Goal: Check status: Check status

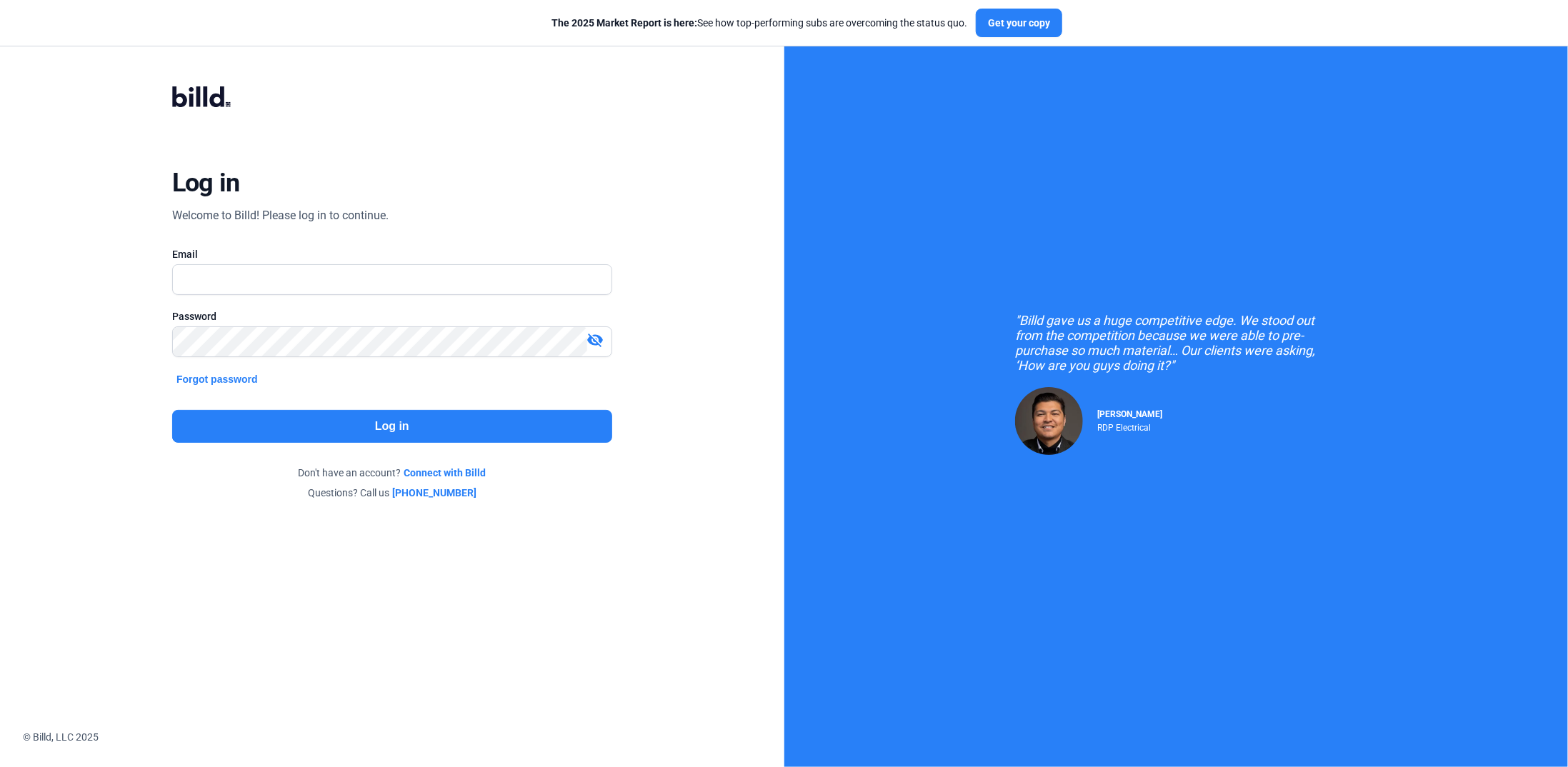
type input "[PERSON_NAME][EMAIL_ADDRESS][DOMAIN_NAME]"
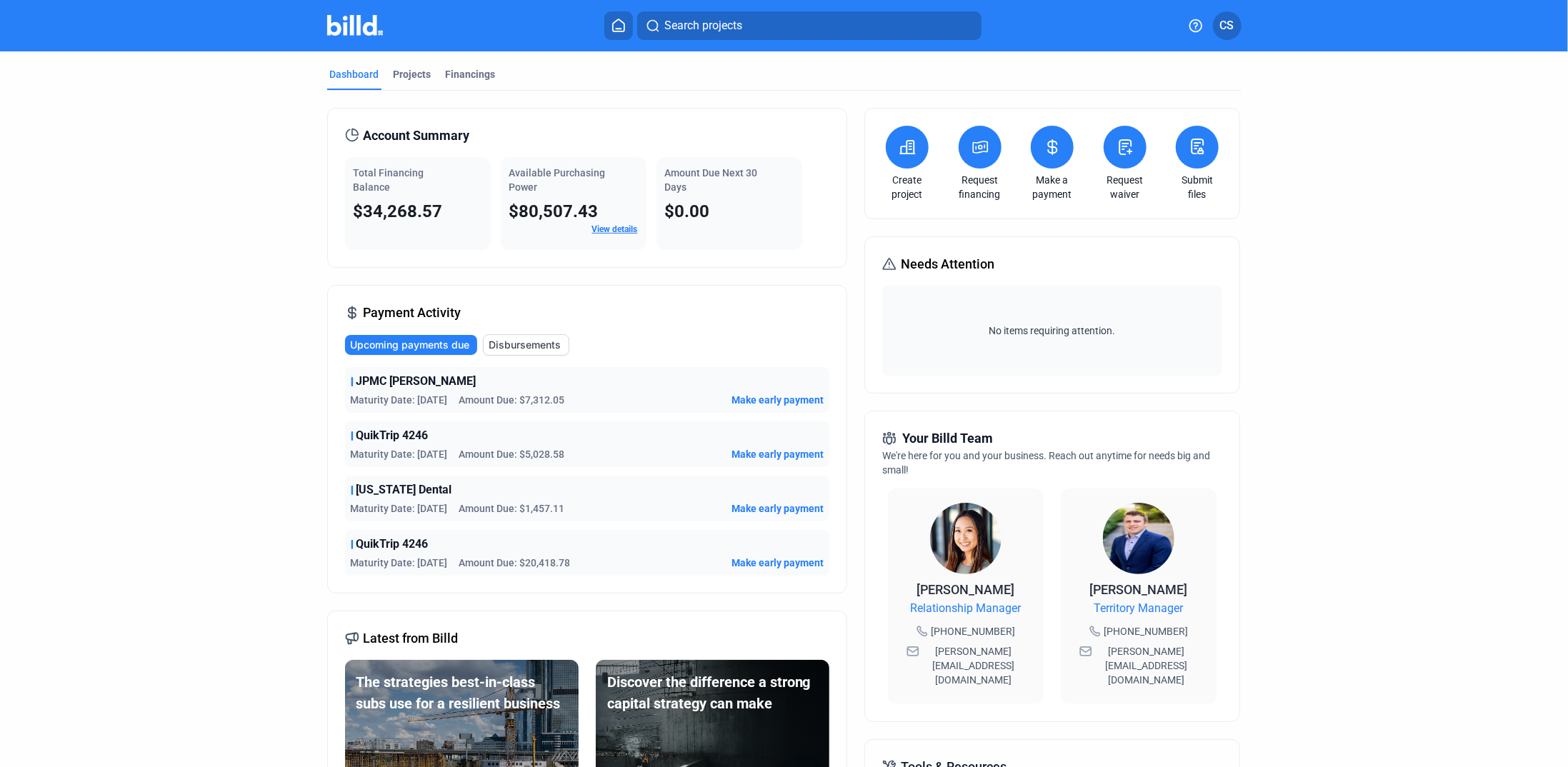
click at [615, 229] on link "View details" at bounding box center [614, 229] width 46 height 10
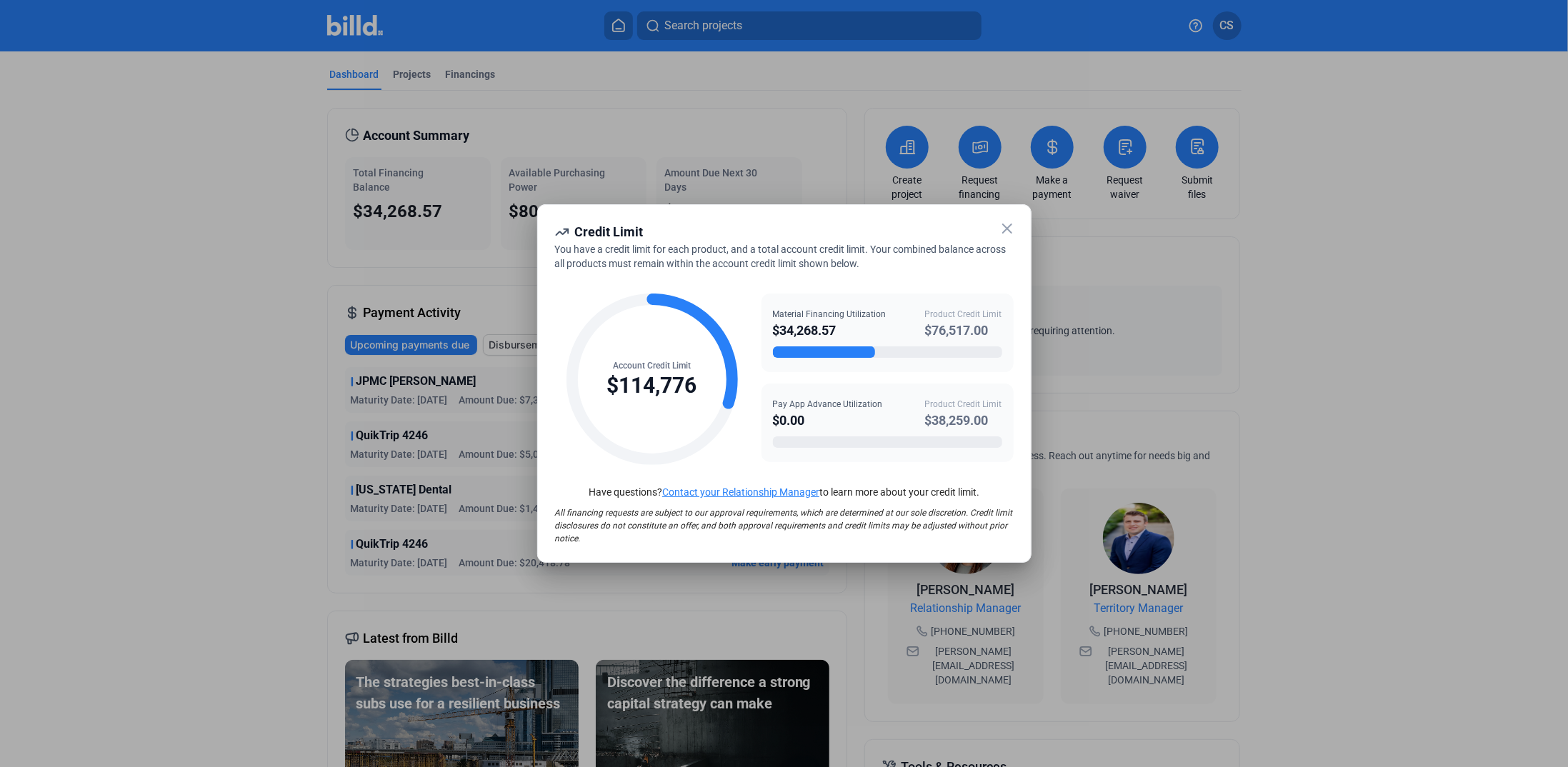
click at [1004, 224] on icon at bounding box center [1007, 229] width 18 height 18
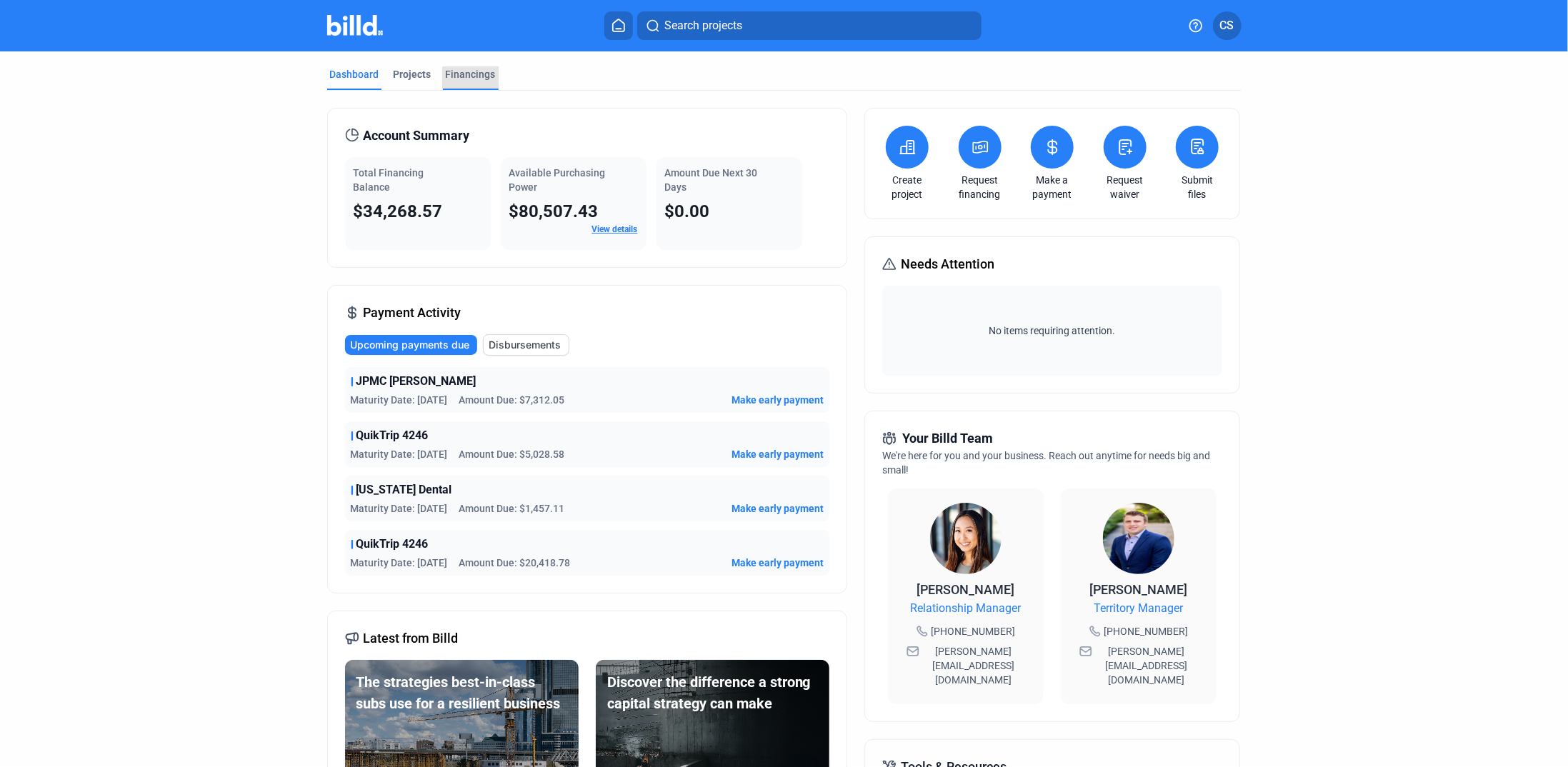
click at [472, 69] on div "Financings" at bounding box center [470, 75] width 50 height 14
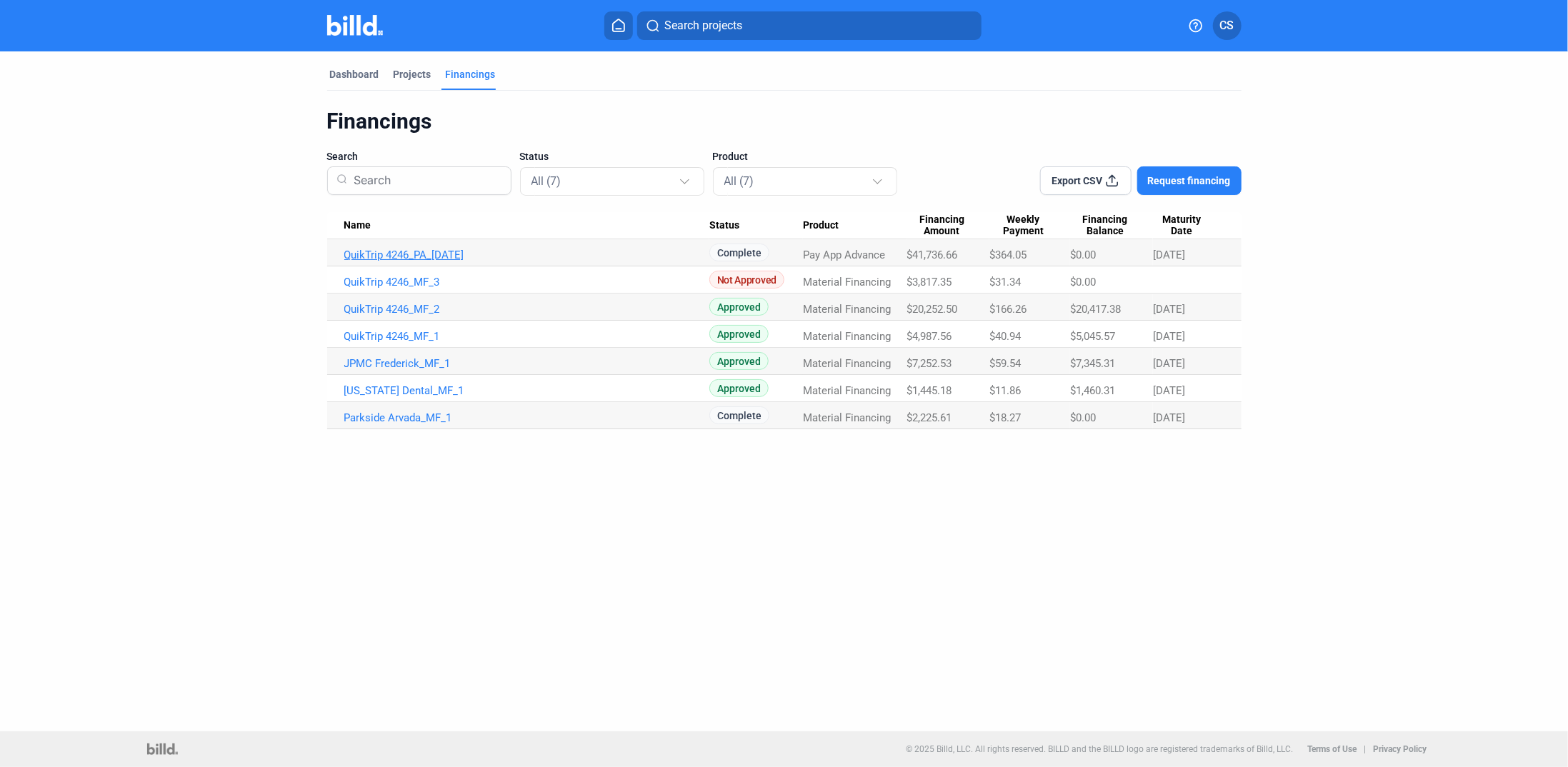
click at [403, 254] on link "QuikTrip 4246_PA_[DATE]" at bounding box center [527, 255] width 365 height 13
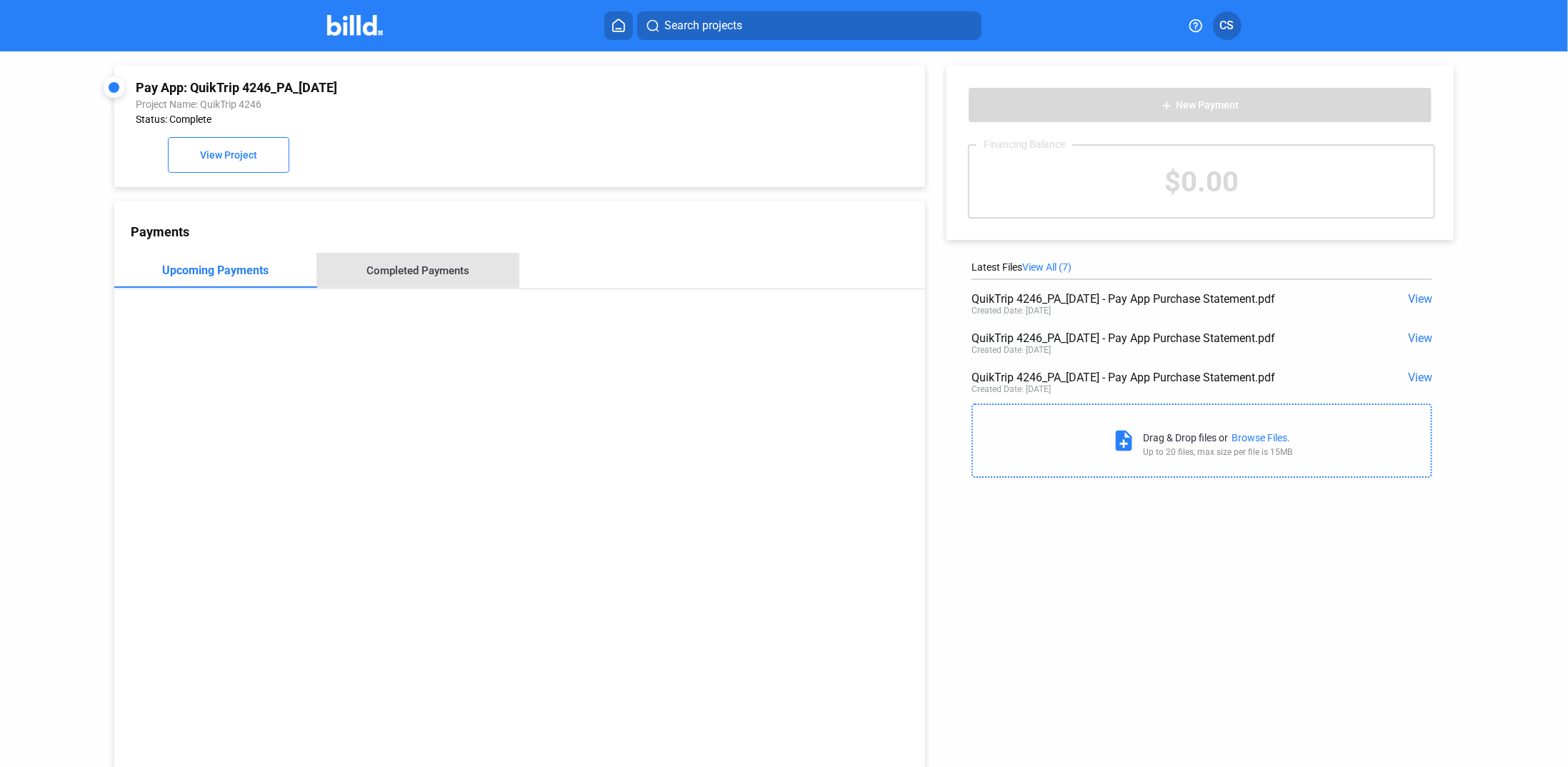
click at [435, 267] on div "Completed Payments" at bounding box center [417, 270] width 103 height 13
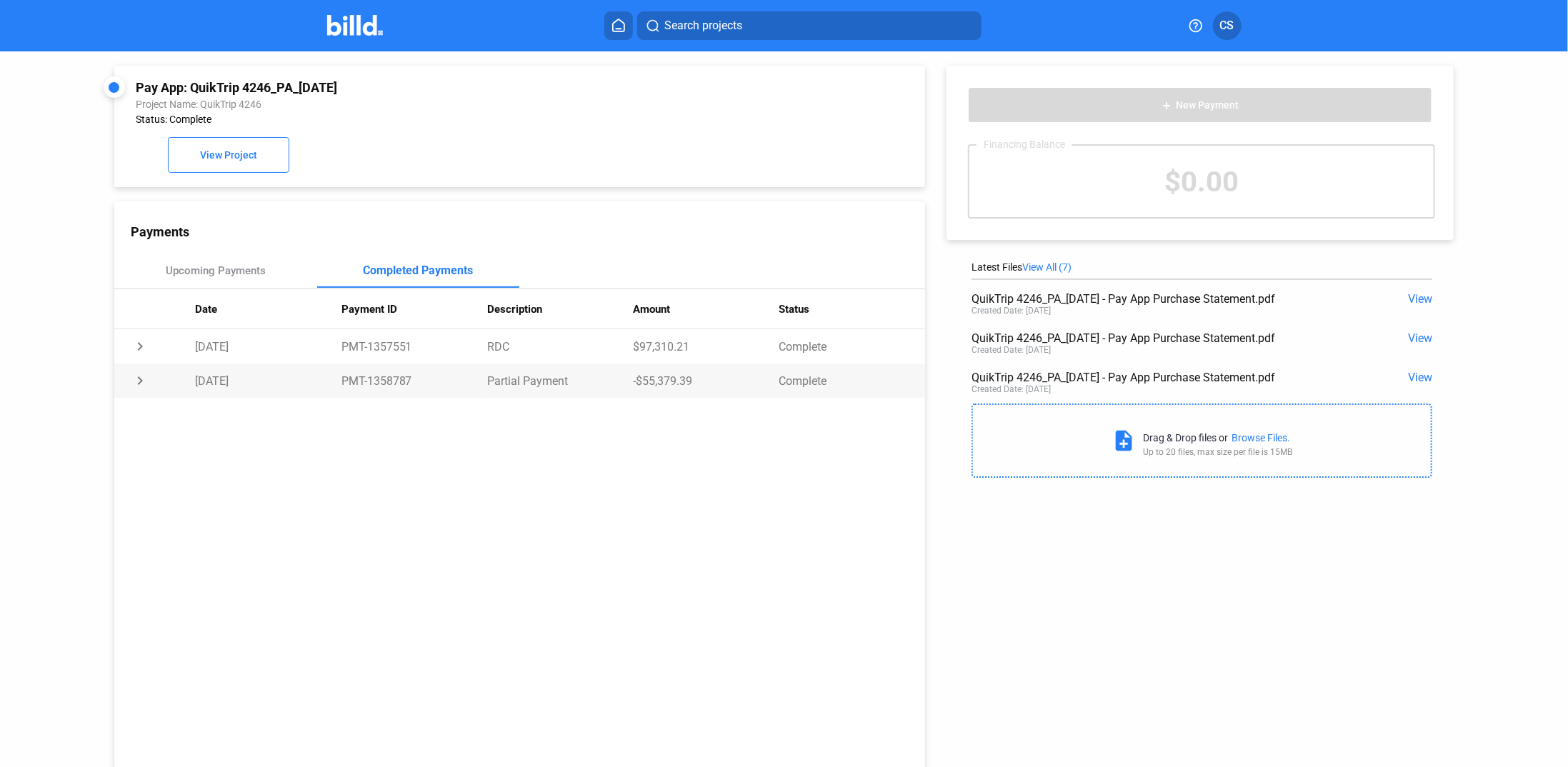
click at [141, 364] on td "chevron_right" at bounding box center [154, 346] width 82 height 34
click at [138, 364] on td "expand_more" at bounding box center [154, 346] width 82 height 34
click at [138, 364] on td "chevron_right" at bounding box center [154, 346] width 82 height 34
click at [138, 364] on td "expand_more" at bounding box center [154, 346] width 82 height 34
click at [1219, 25] on button "CS" at bounding box center [1227, 25] width 29 height 29
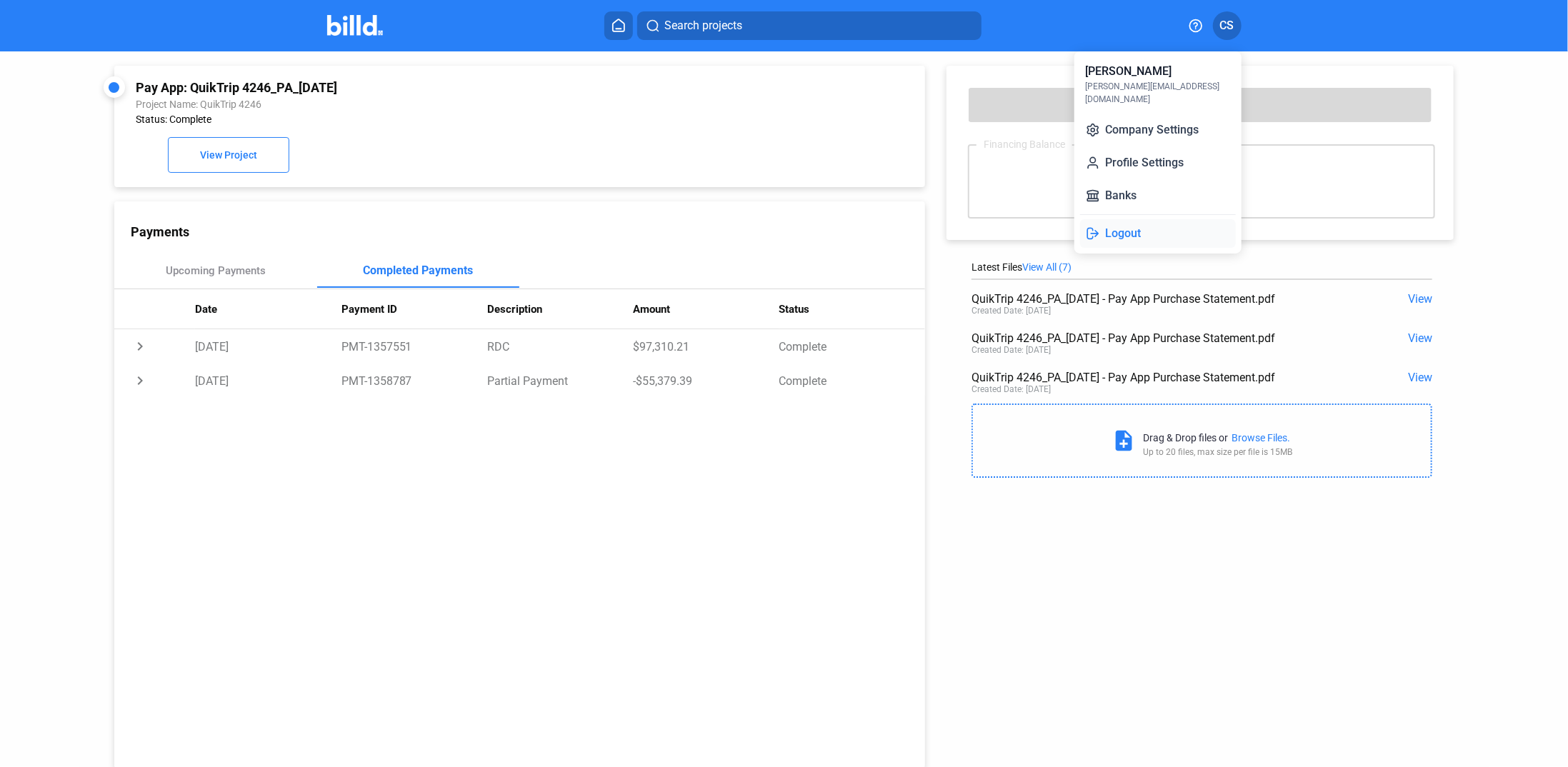
click at [1127, 219] on button "Logout" at bounding box center [1158, 233] width 156 height 29
